Goal: Check status: Check status

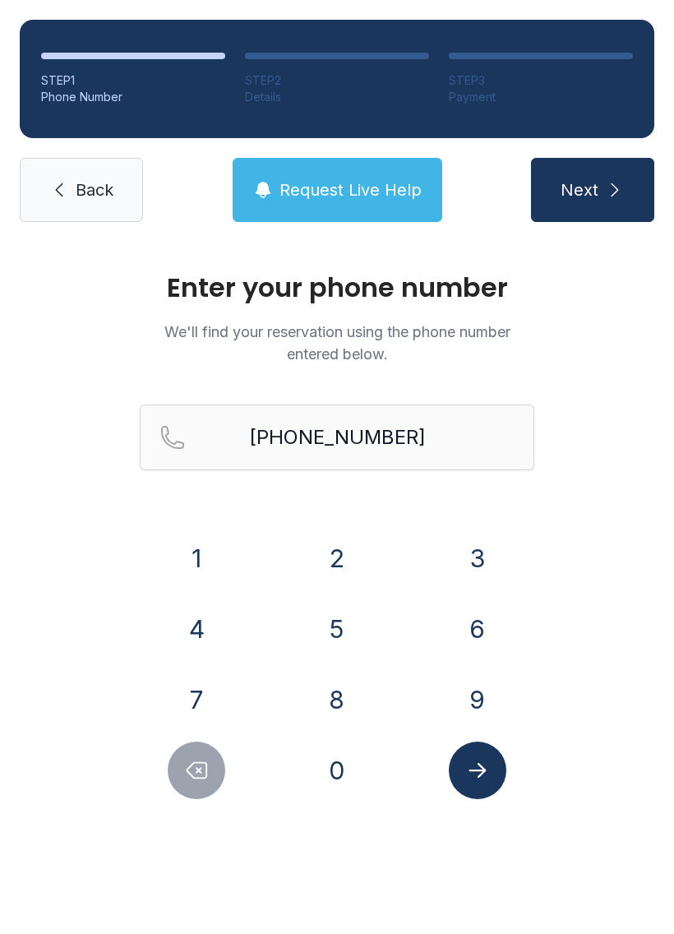
click at [430, 441] on input "[PHONE_NUMBER]" at bounding box center [337, 438] width 395 height 66
type input "[PHONE_NUMBER]"
click at [603, 192] on button "Next" at bounding box center [592, 190] width 123 height 64
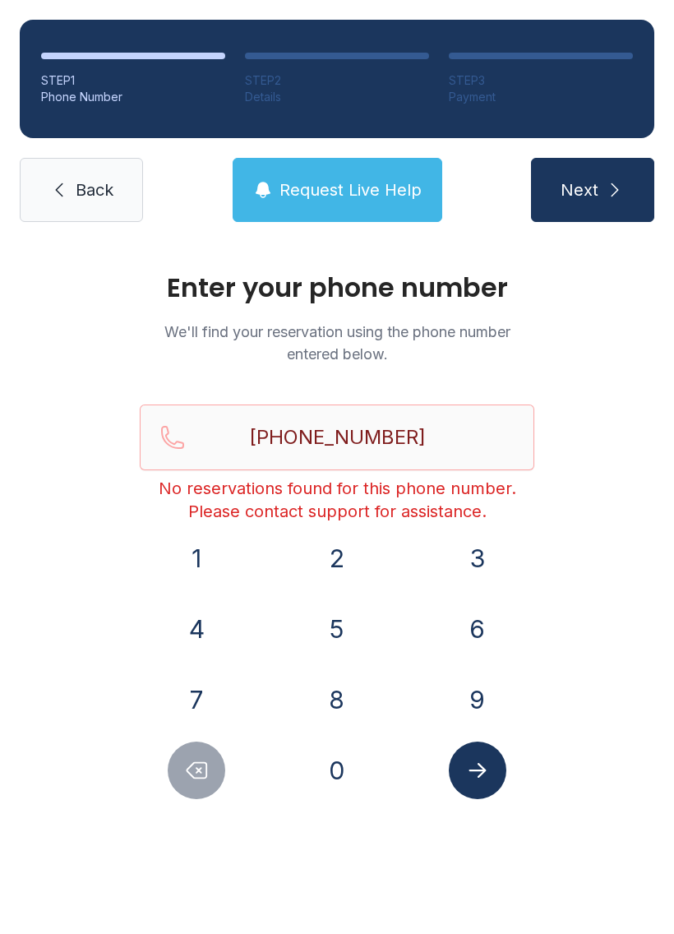
click at [451, 793] on div at bounding box center [477, 771] width 114 height 58
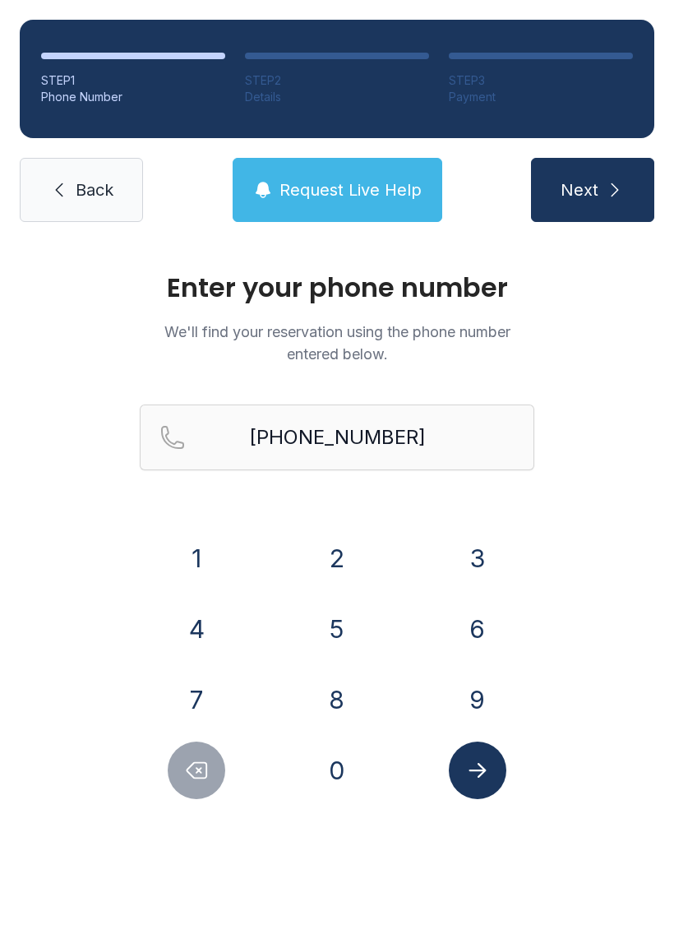
click at [335, 220] on button "Request Live Help" at bounding box center [338, 190] width 210 height 64
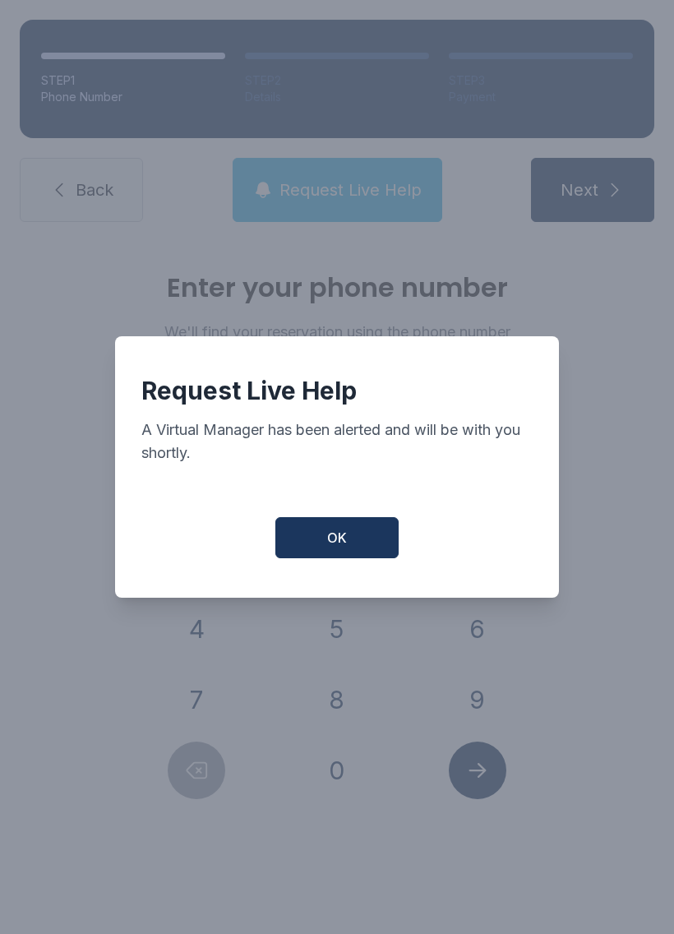
click at [331, 548] on span "OK" at bounding box center [337, 538] width 20 height 20
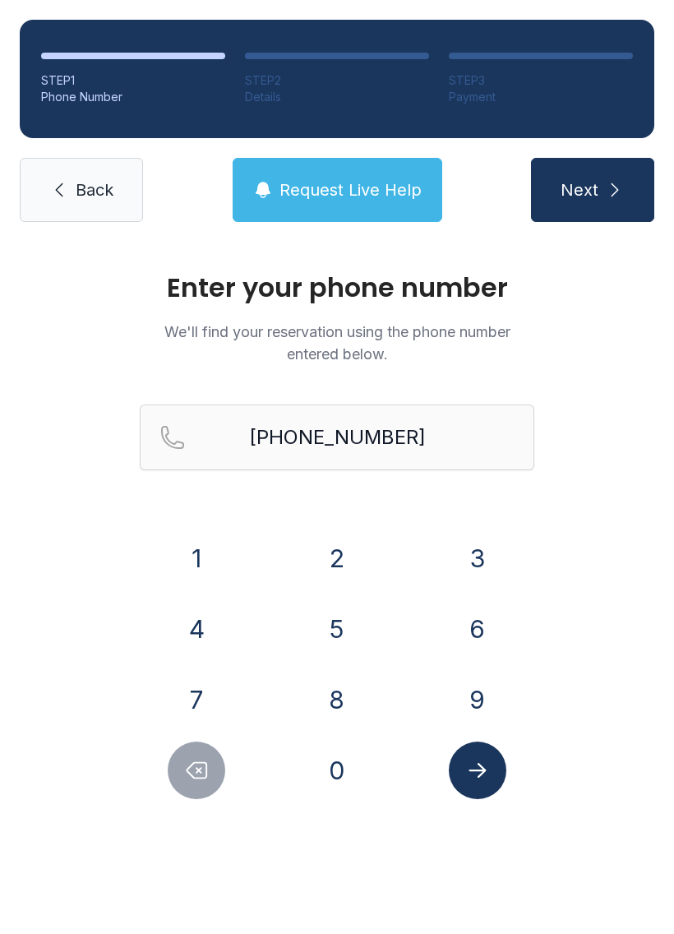
click at [588, 210] on button "Next" at bounding box center [592, 190] width 123 height 64
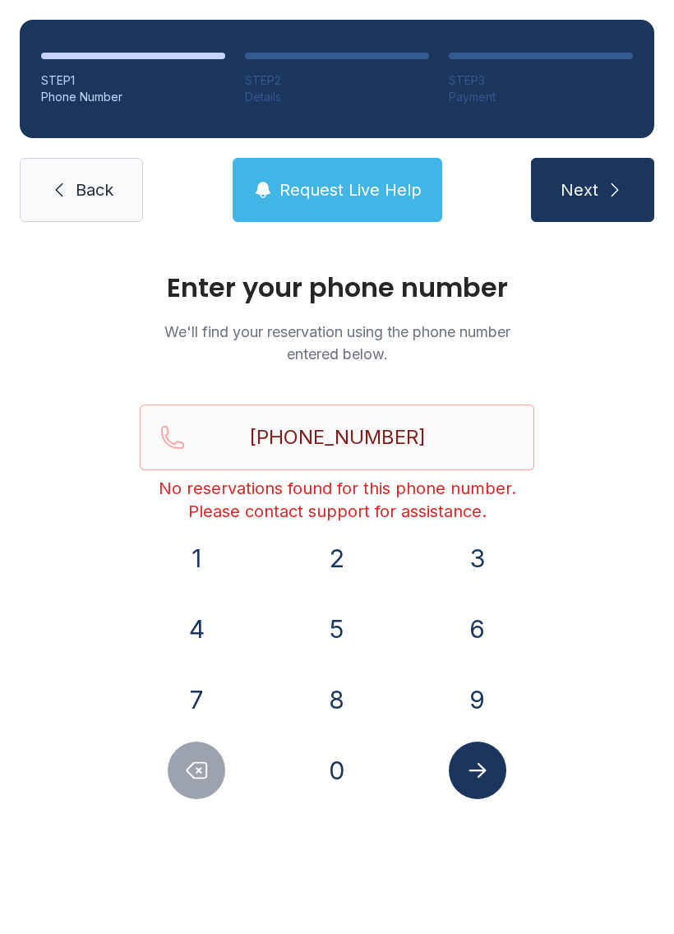
click at [605, 185] on icon "submit" at bounding box center [615, 190] width 20 height 20
click at [612, 147] on div "STEP 1 Phone Number STEP 2 Details STEP 3 Payment Back Request Live Help Next" at bounding box center [337, 121] width 674 height 242
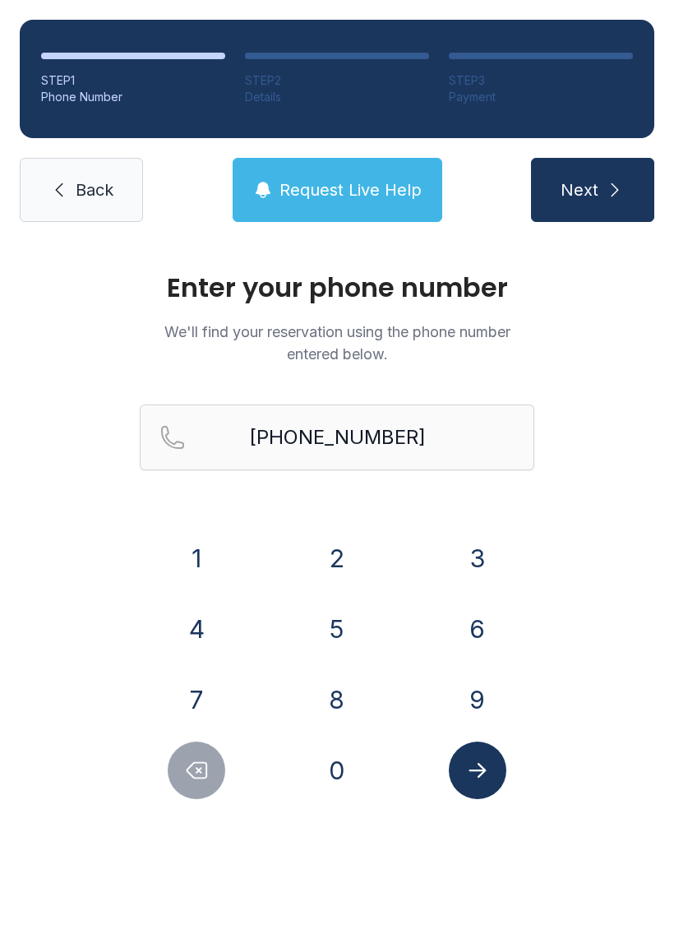
click at [490, 766] on button "Submit lookup form" at bounding box center [478, 771] width 58 height 58
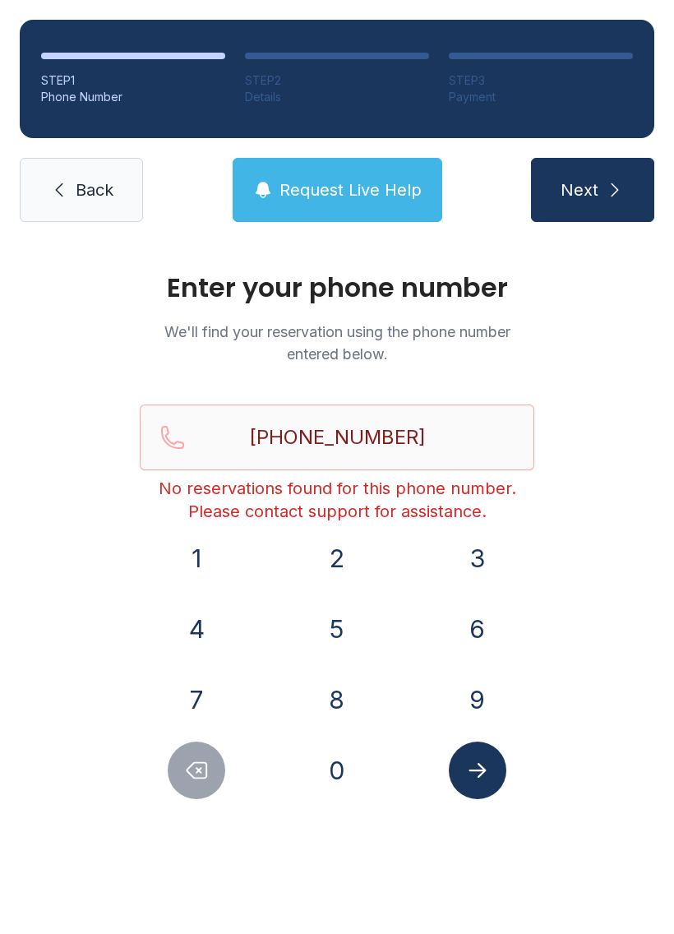
click at [575, 197] on span "Next" at bounding box center [580, 189] width 38 height 23
click at [613, 188] on icon "submit" at bounding box center [615, 190] width 20 height 20
click at [368, 192] on span "Request Live Help" at bounding box center [351, 189] width 142 height 23
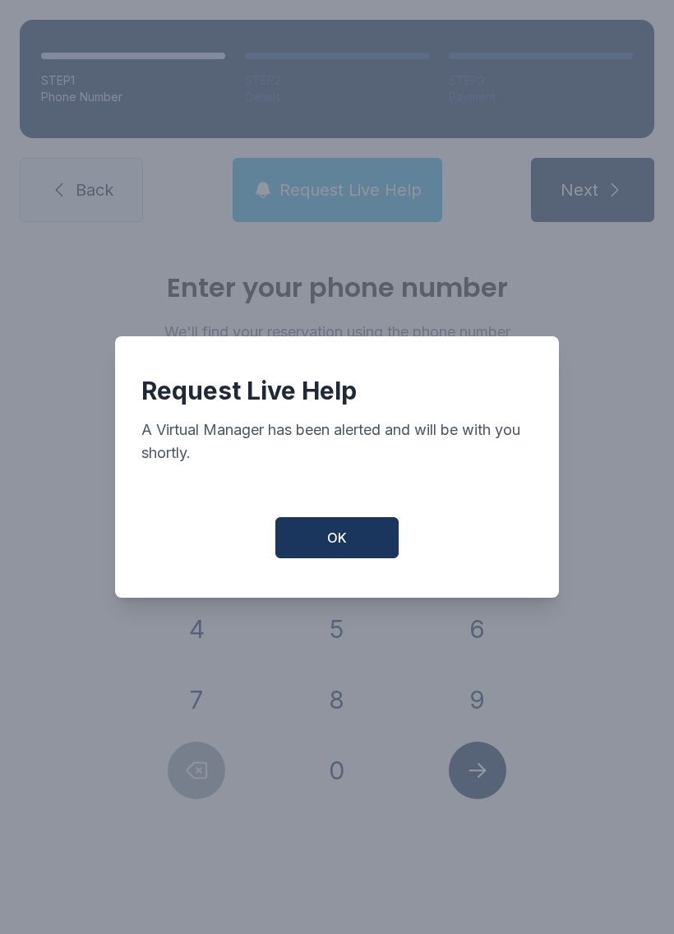
click at [335, 542] on span "OK" at bounding box center [337, 538] width 20 height 20
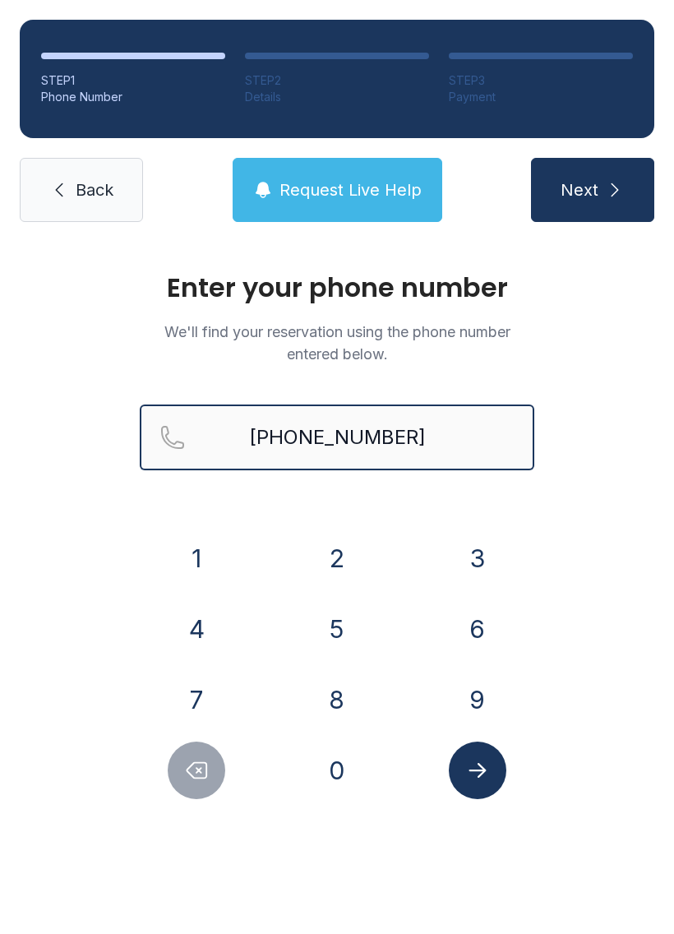
click at [430, 438] on input "[PHONE_NUMBER]" at bounding box center [337, 438] width 395 height 66
click at [592, 190] on button "Next" at bounding box center [592, 190] width 123 height 64
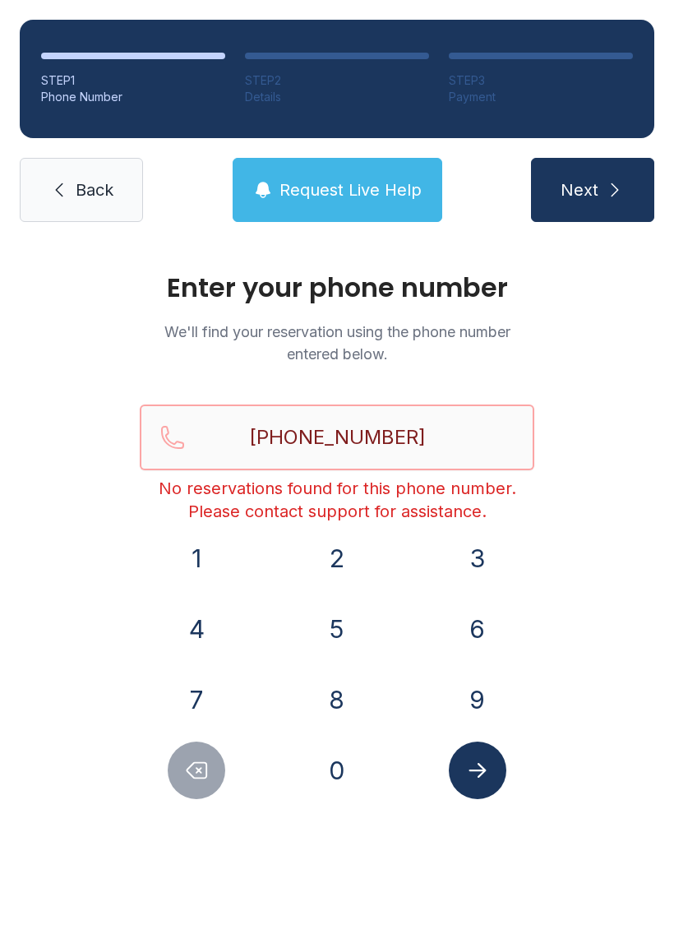
click at [592, 190] on button "Next" at bounding box center [592, 190] width 123 height 64
click at [211, 553] on button "1" at bounding box center [197, 559] width 58 height 58
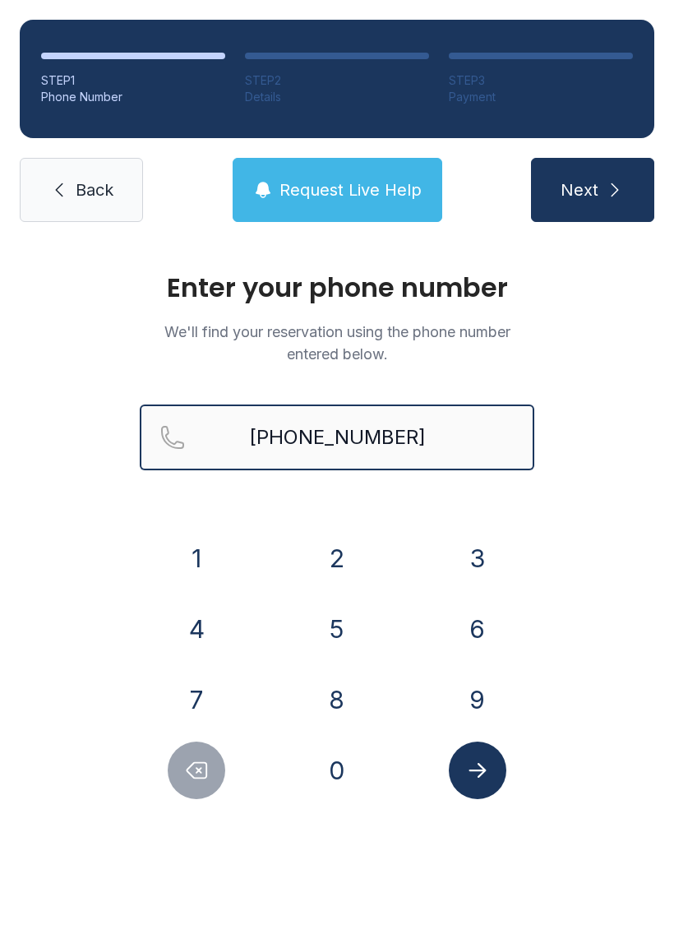
click at [260, 423] on input "[PHONE_NUMBER]" at bounding box center [337, 438] width 395 height 66
click at [427, 433] on input "[PHONE_NUMBER]" at bounding box center [337, 438] width 395 height 66
click at [67, 193] on icon at bounding box center [59, 190] width 20 height 20
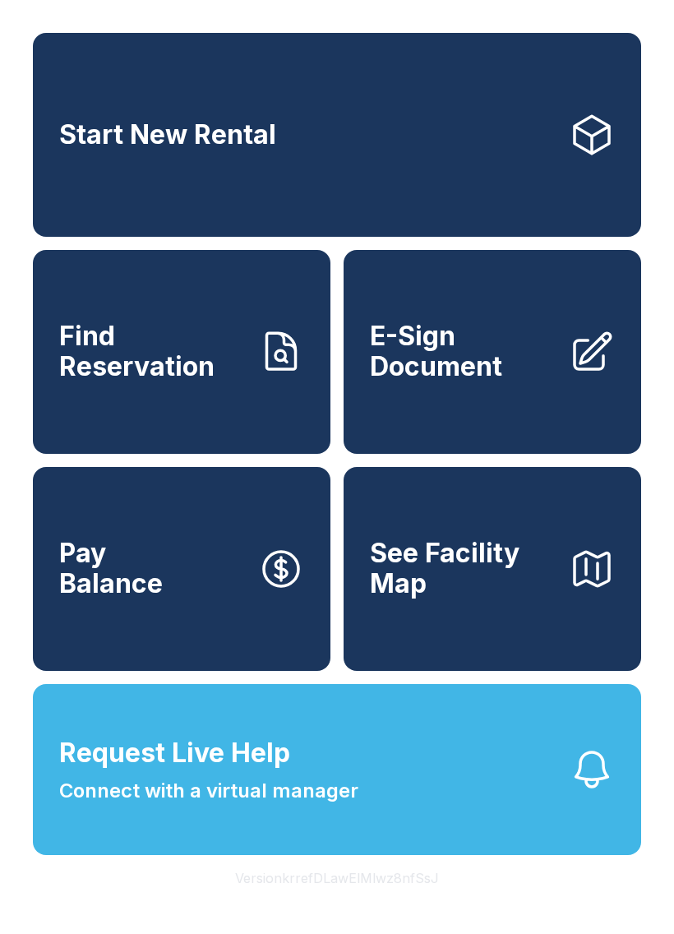
click at [350, 806] on span "Connect with a virtual manager" at bounding box center [208, 791] width 299 height 30
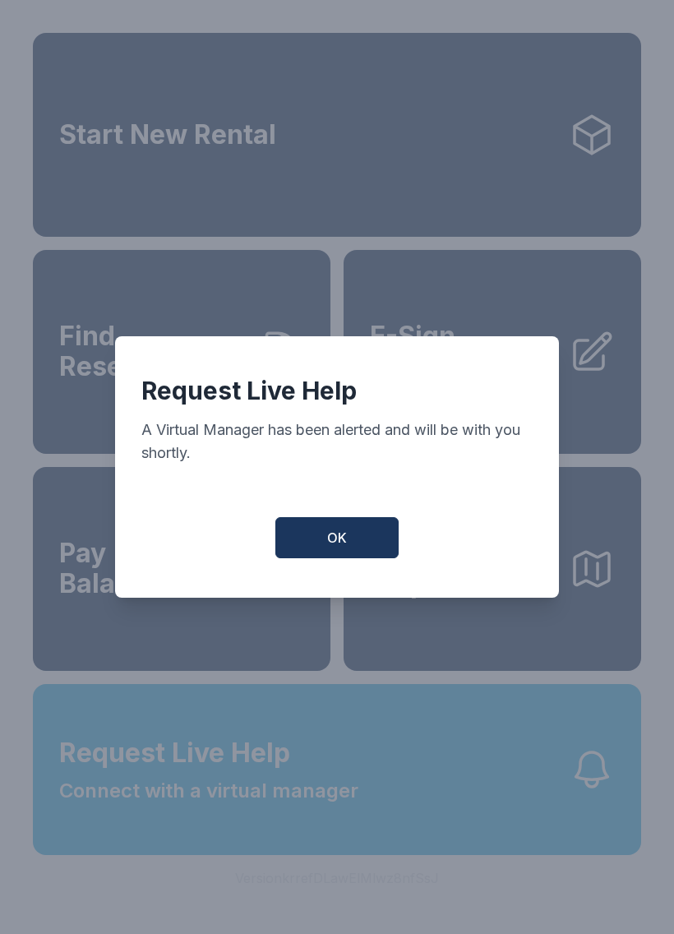
click at [345, 541] on span "OK" at bounding box center [337, 538] width 20 height 20
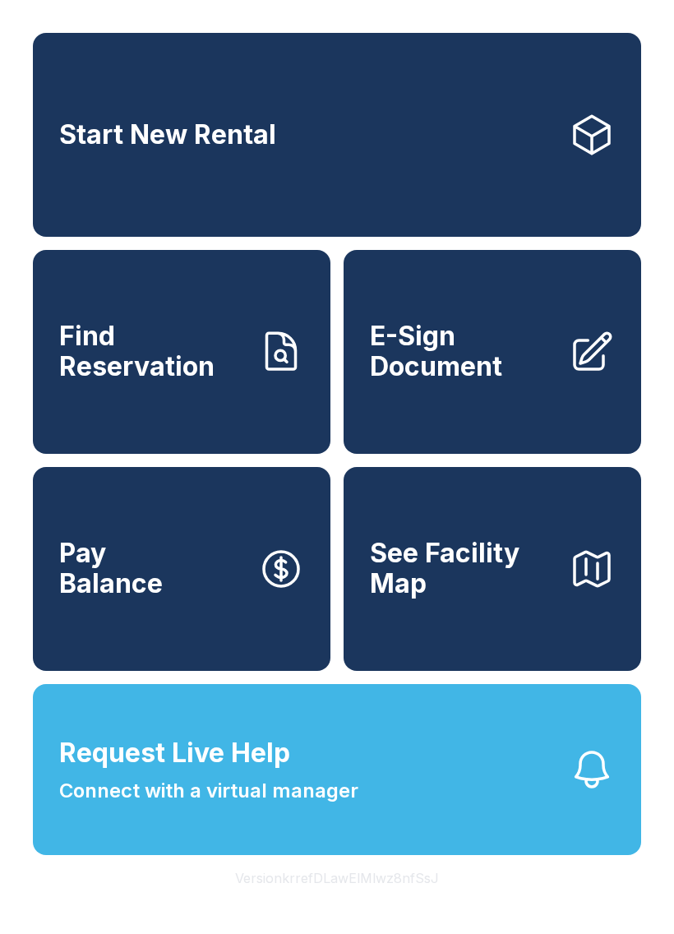
click at [180, 773] on span "Request Live Help" at bounding box center [174, 752] width 231 height 39
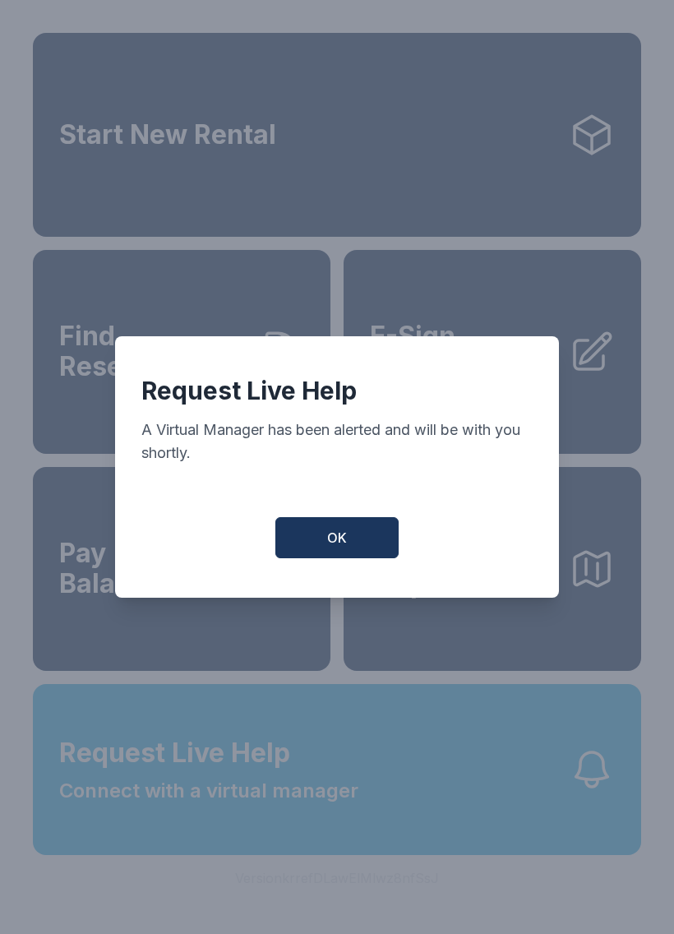
click at [340, 540] on span "OK" at bounding box center [337, 538] width 20 height 20
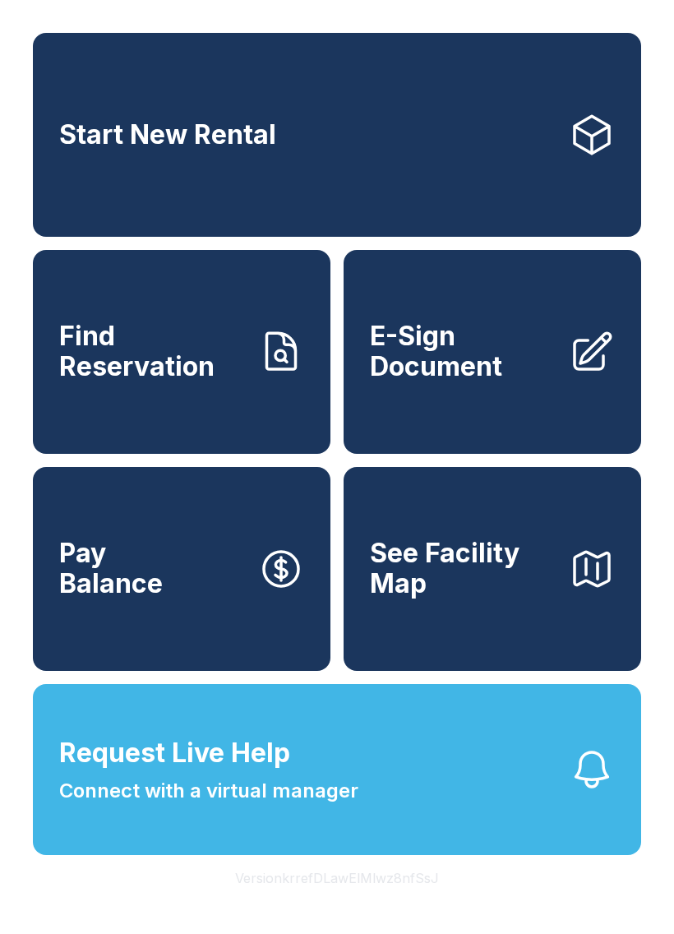
click at [605, 787] on icon "button" at bounding box center [592, 769] width 32 height 35
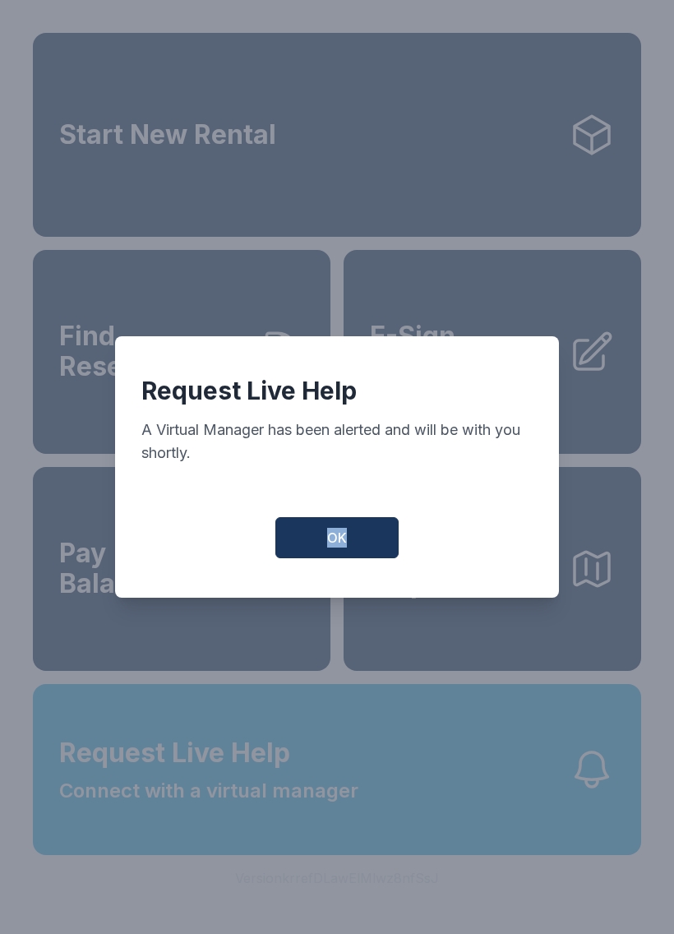
click at [318, 551] on button "OK" at bounding box center [336, 537] width 123 height 41
